Goal: Task Accomplishment & Management: Manage account settings

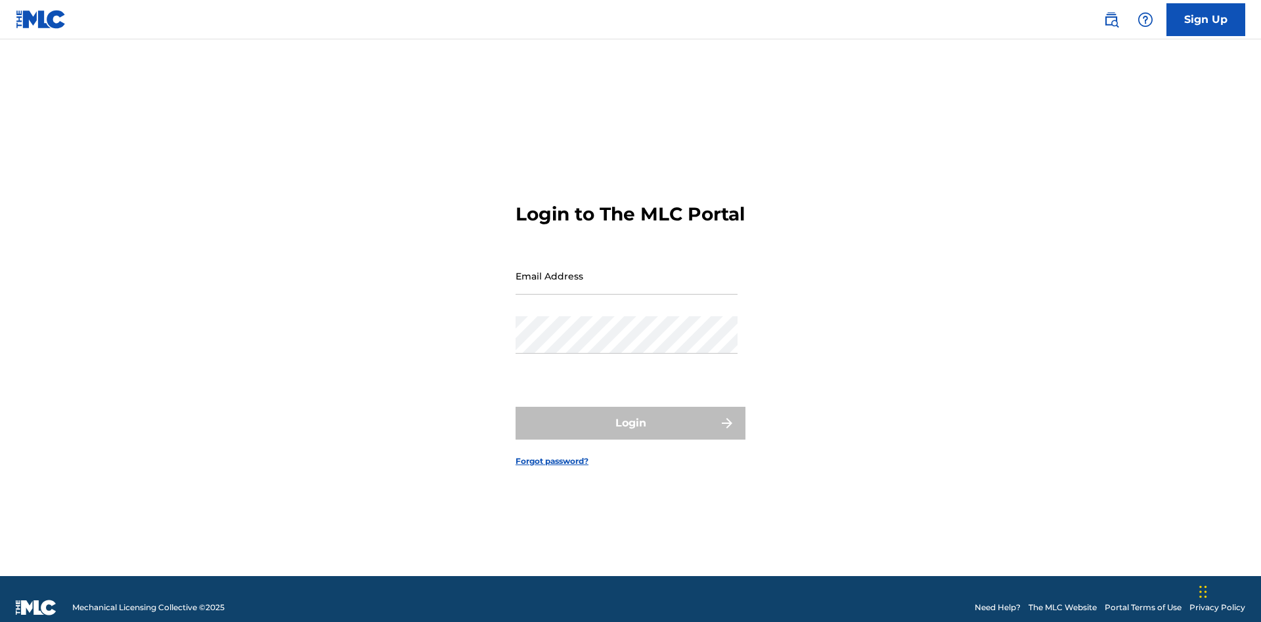
scroll to position [17, 0]
click at [626, 270] on input "Email Address" at bounding box center [626, 275] width 222 height 37
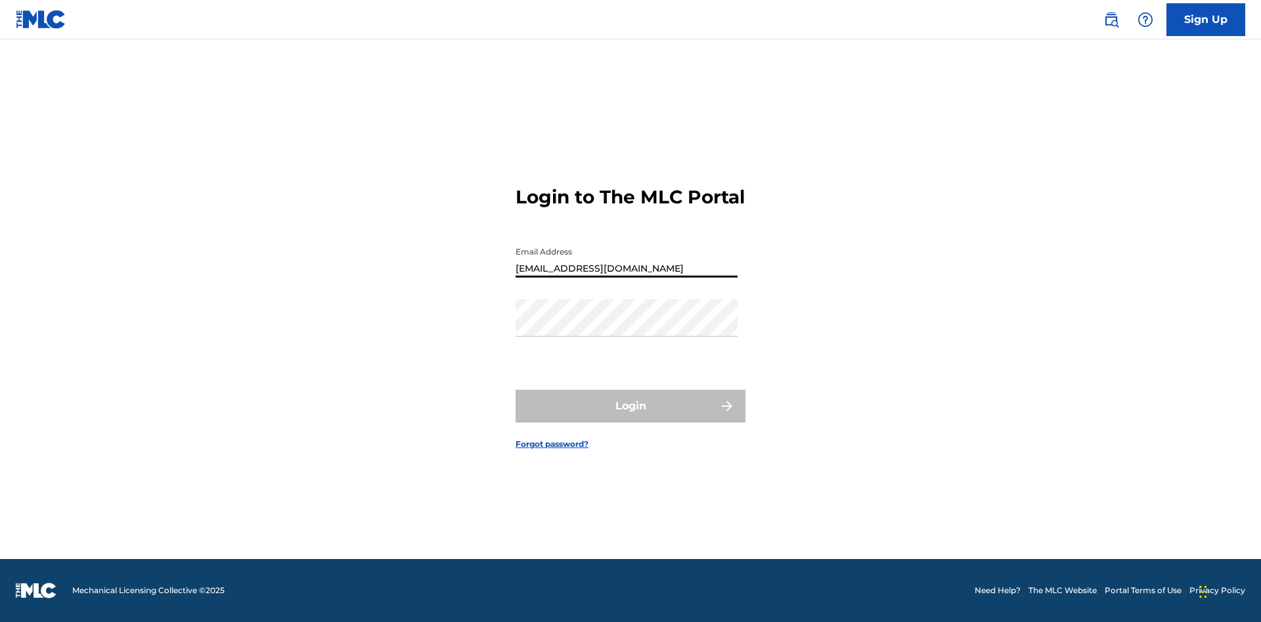
type input "[EMAIL_ADDRESS][DOMAIN_NAME]"
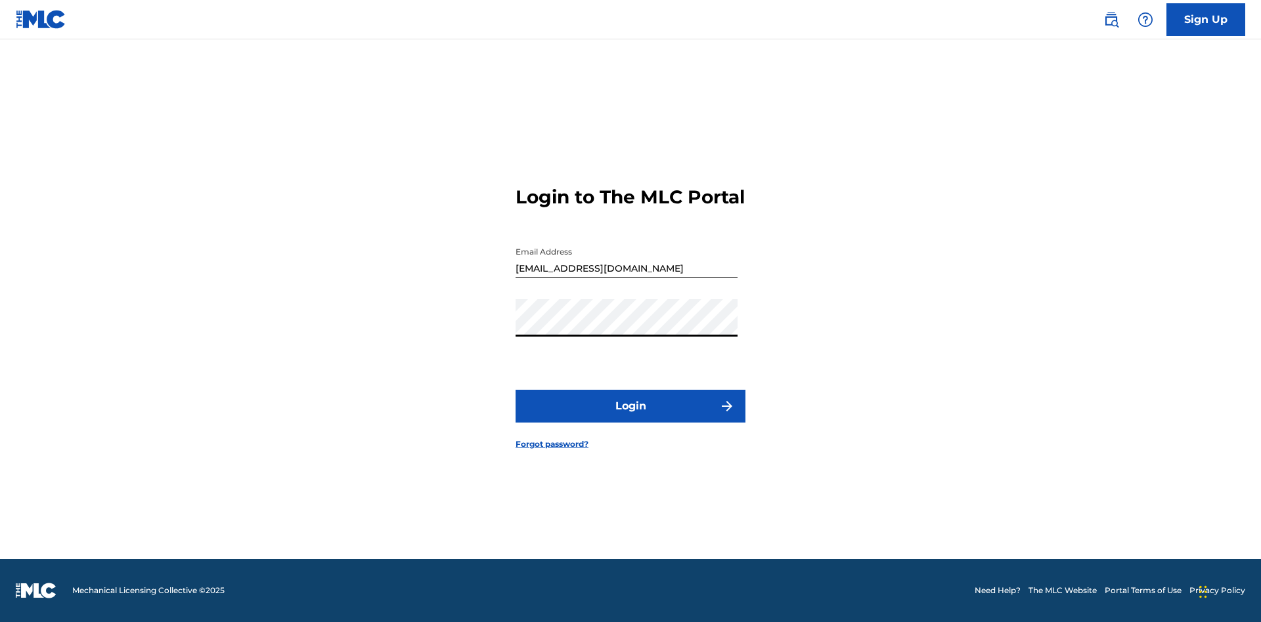
click at [630, 418] on button "Login" at bounding box center [630, 406] width 230 height 33
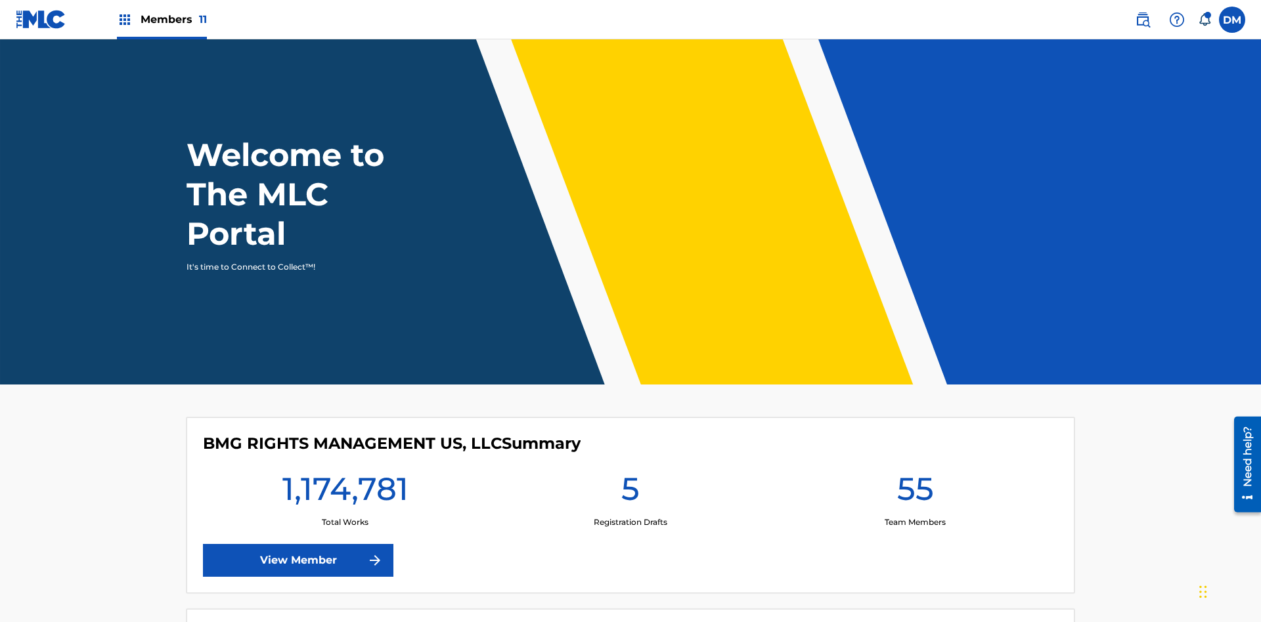
click at [162, 19] on span "Members 11" at bounding box center [174, 19] width 66 height 15
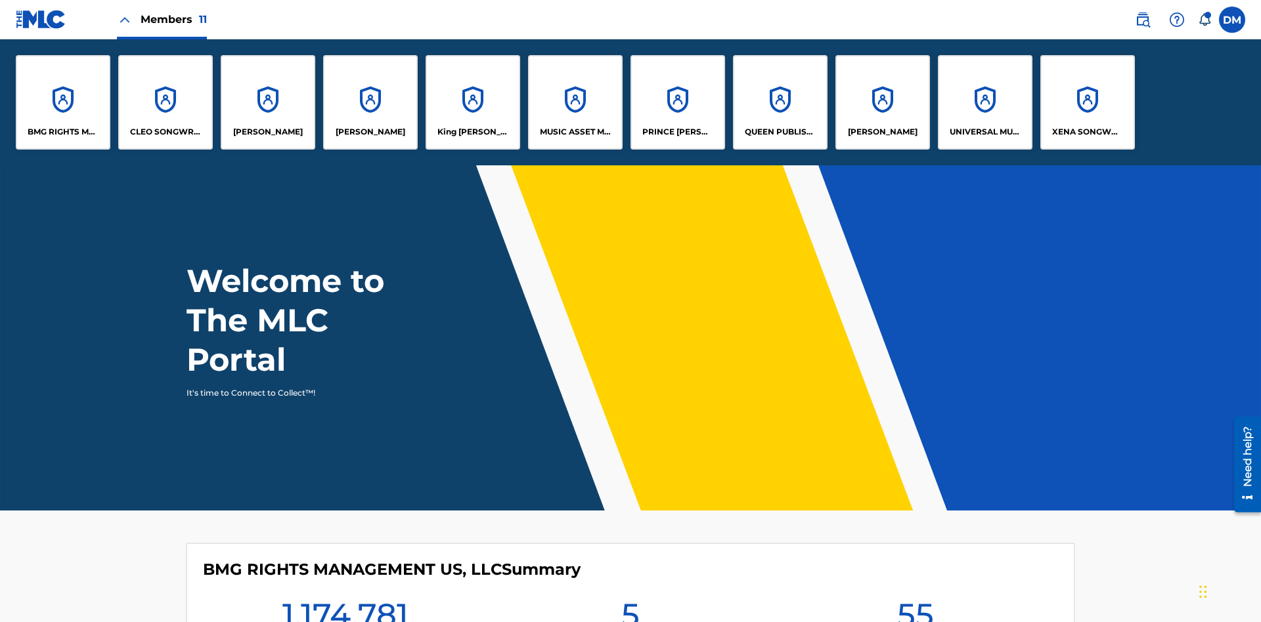
click at [882, 132] on p "[PERSON_NAME]" at bounding box center [883, 132] width 70 height 12
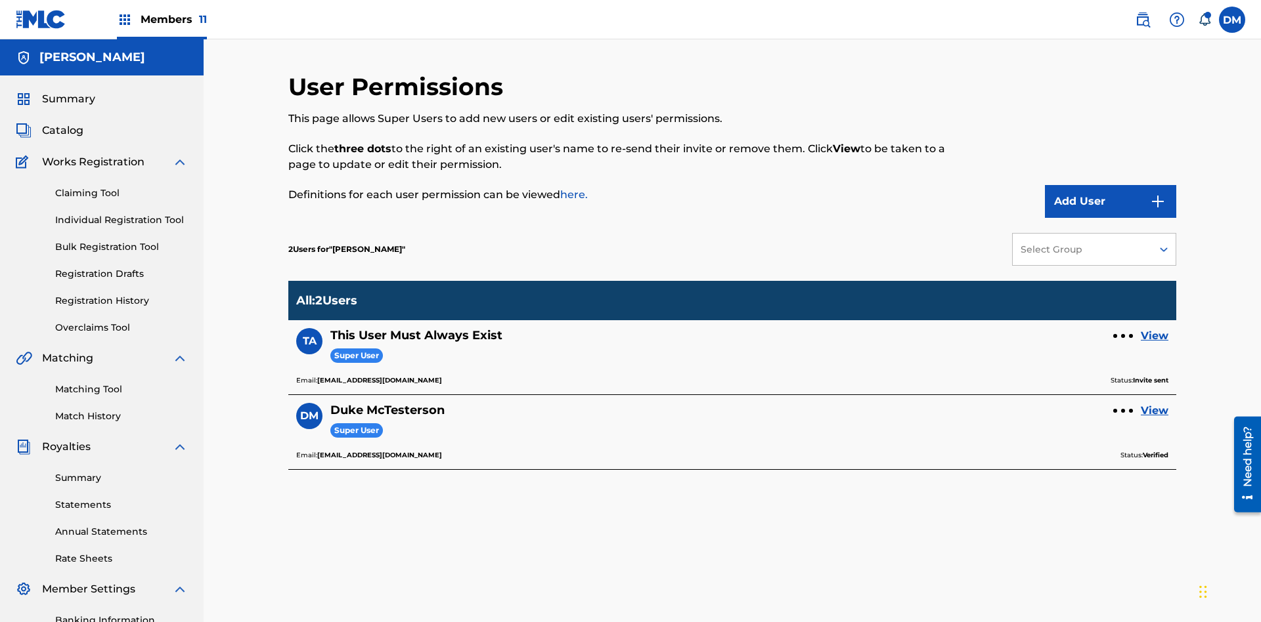
click at [1123, 334] on div at bounding box center [1123, 336] width 4 height 4
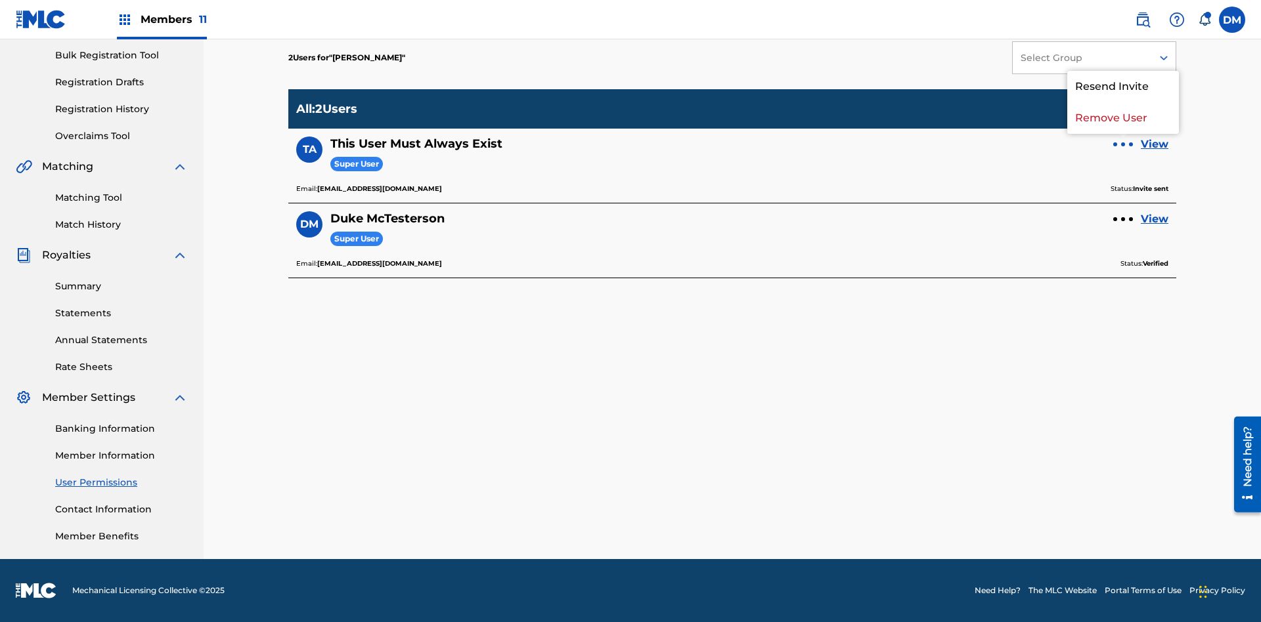
click at [1123, 95] on p "Resend Invite" at bounding box center [1123, 87] width 112 height 32
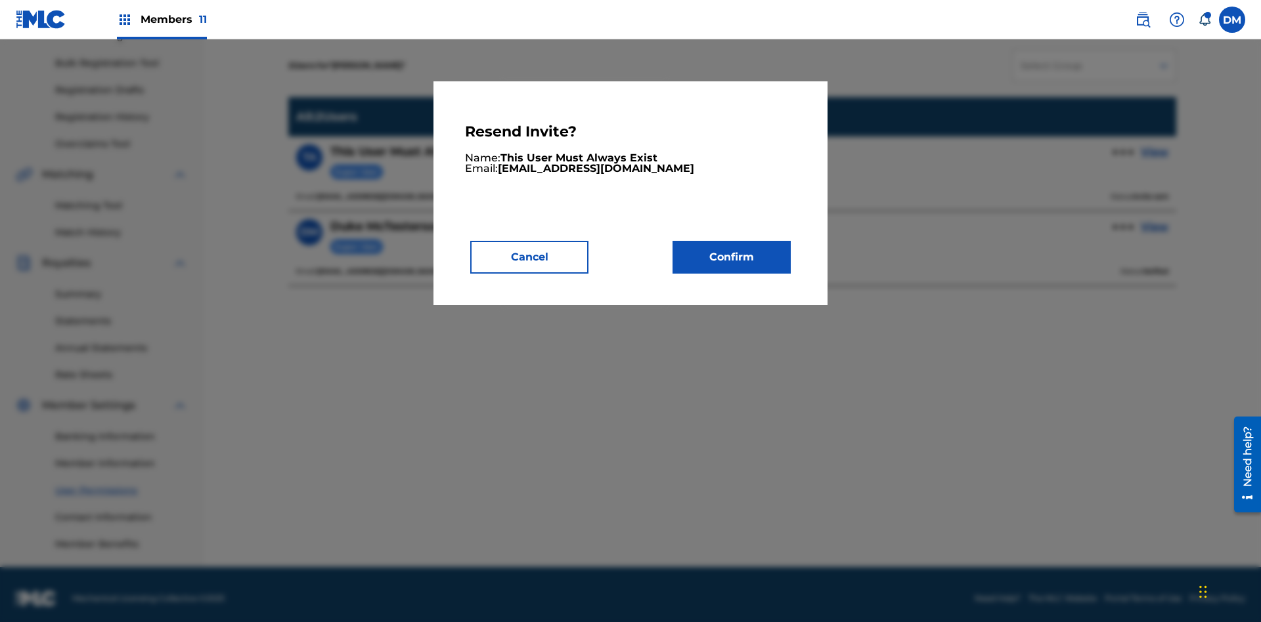
click at [732, 257] on button "Confirm" at bounding box center [731, 257] width 118 height 33
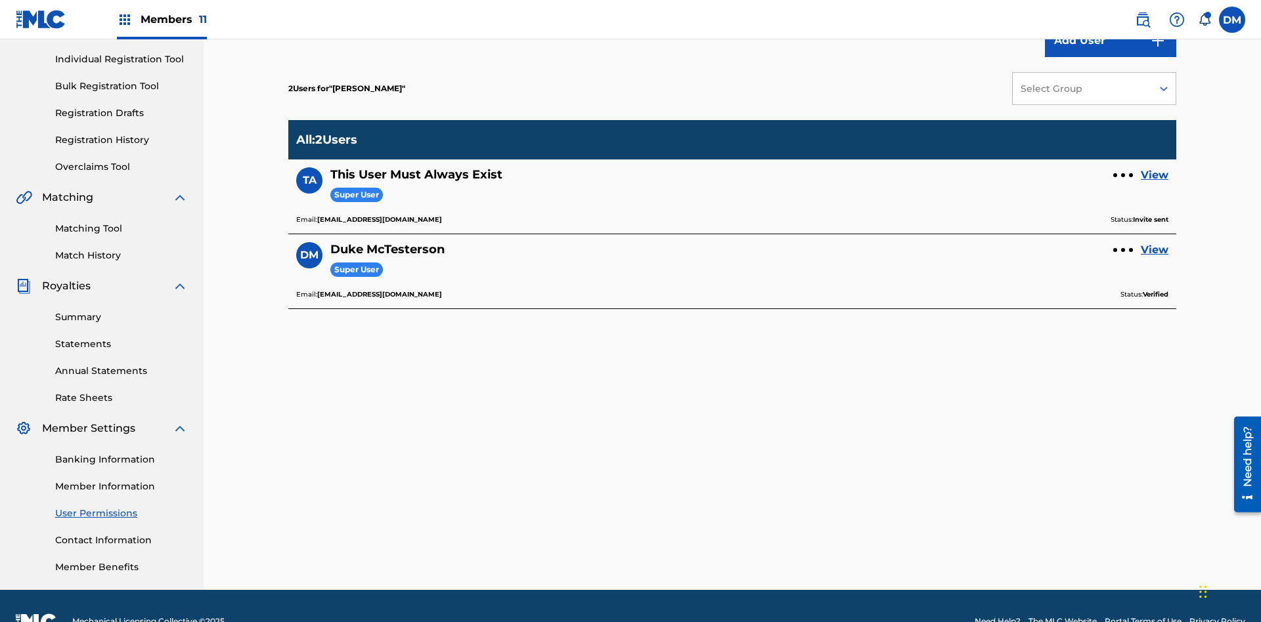
scroll to position [0, 0]
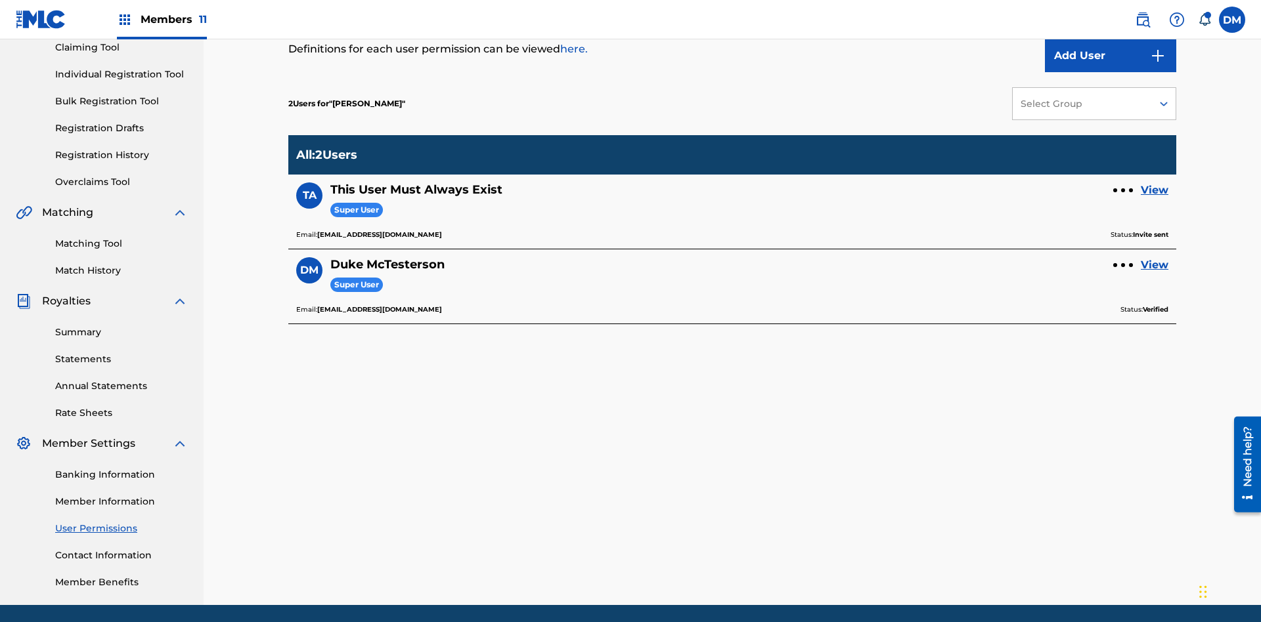
click at [1154, 183] on link "View" at bounding box center [1155, 191] width 28 height 16
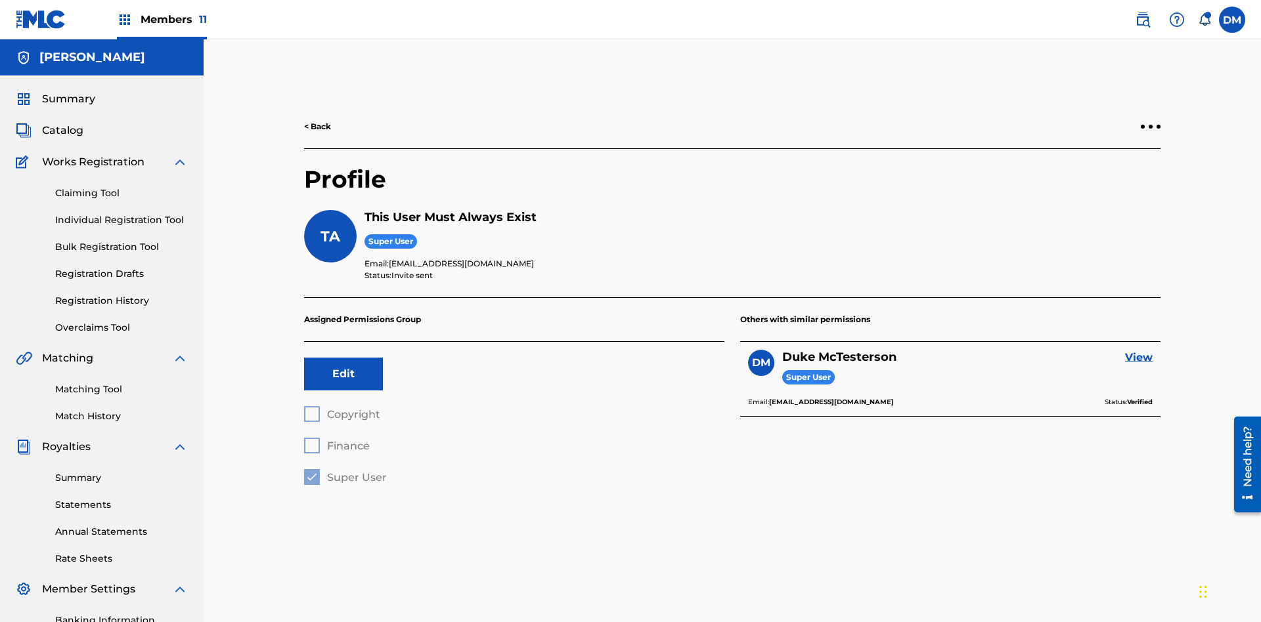
click at [1150, 125] on div at bounding box center [1150, 127] width 4 height 4
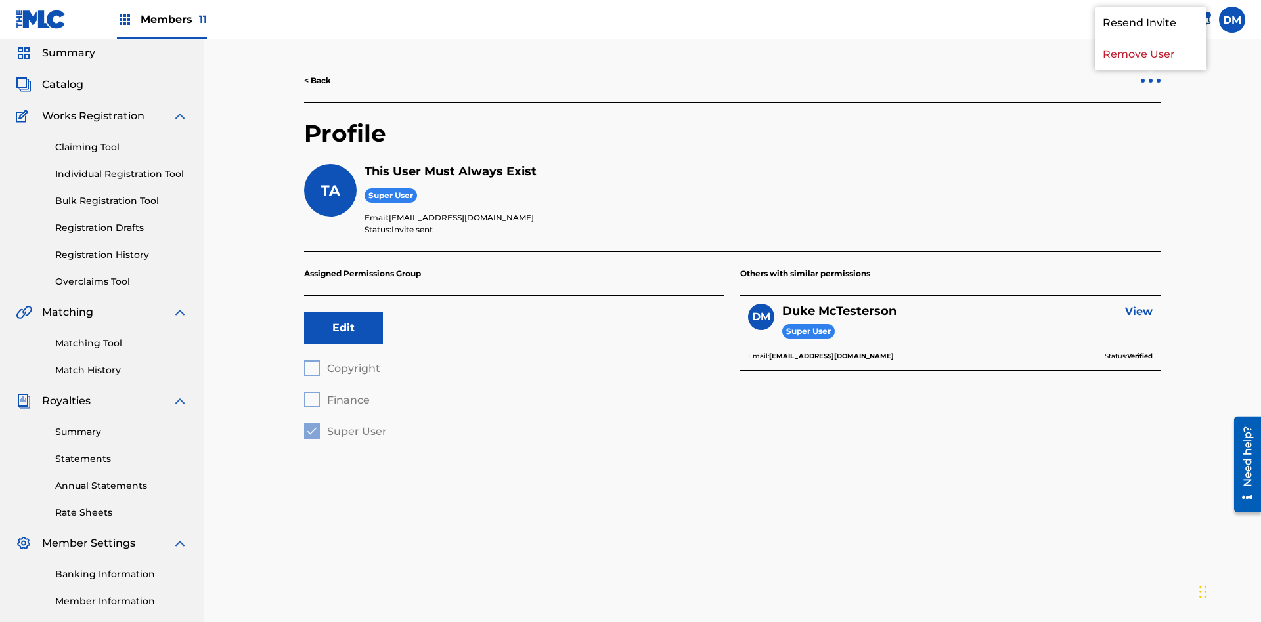
click at [1150, 39] on p "Resend Invite" at bounding box center [1151, 23] width 112 height 32
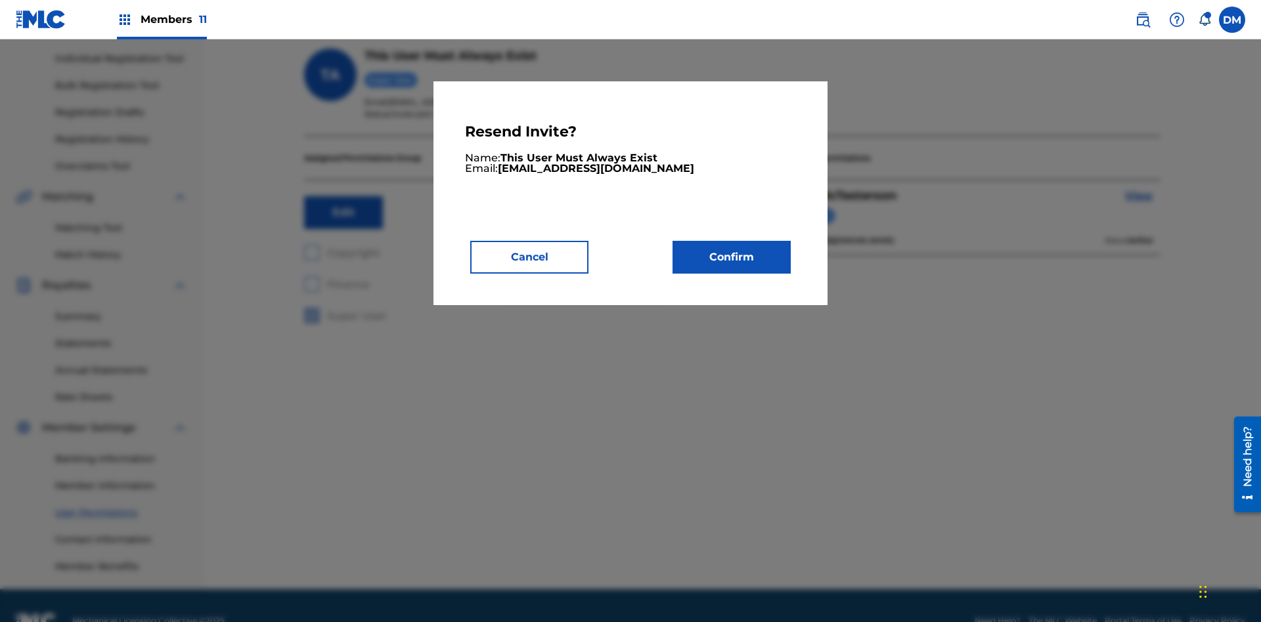
click at [732, 257] on button "Confirm" at bounding box center [731, 257] width 118 height 33
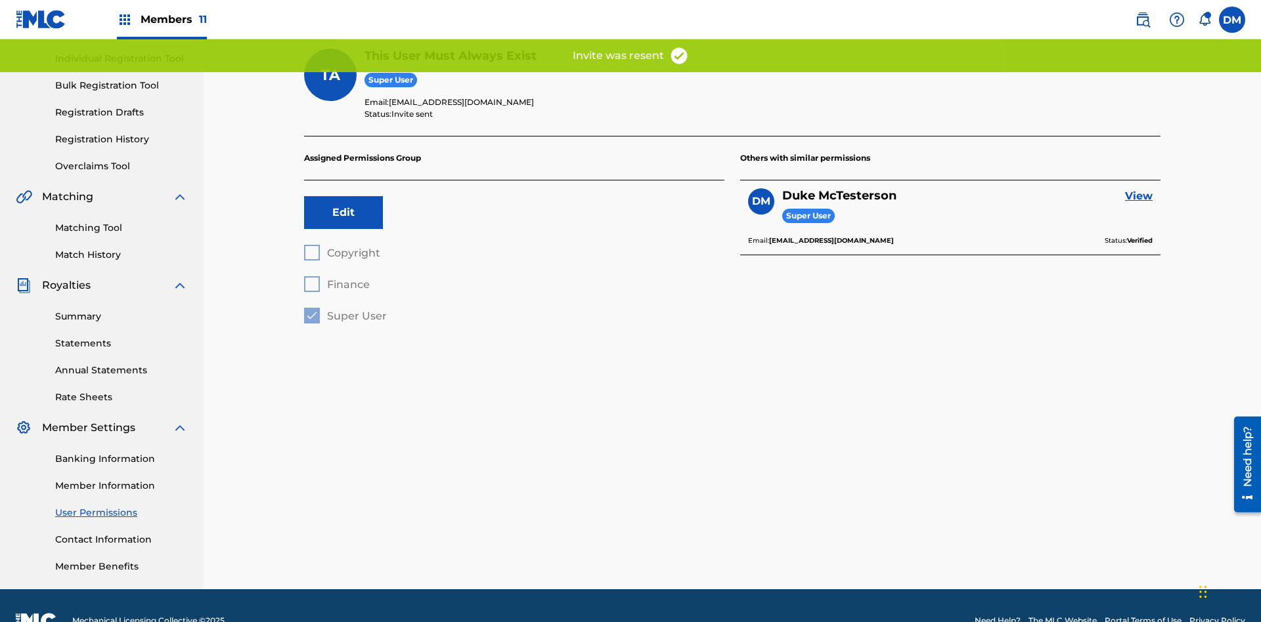
scroll to position [131, 0]
